Goal: Task Accomplishment & Management: Use online tool/utility

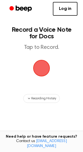
click at [44, 66] on span "button" at bounding box center [41, 68] width 24 height 24
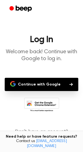
click at [23, 80] on button "Continue with Google" at bounding box center [41, 84] width 73 height 13
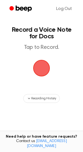
click at [42, 72] on span "button" at bounding box center [41, 68] width 26 height 26
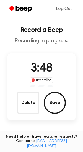
click at [57, 102] on button "Save" at bounding box center [55, 102] width 22 height 22
